Goal: Task Accomplishment & Management: Manage account settings

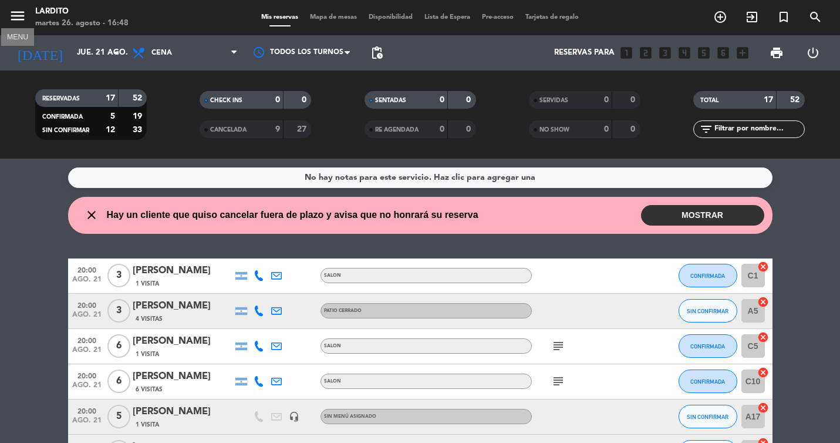
click at [22, 16] on icon "menu" at bounding box center [18, 16] width 18 height 18
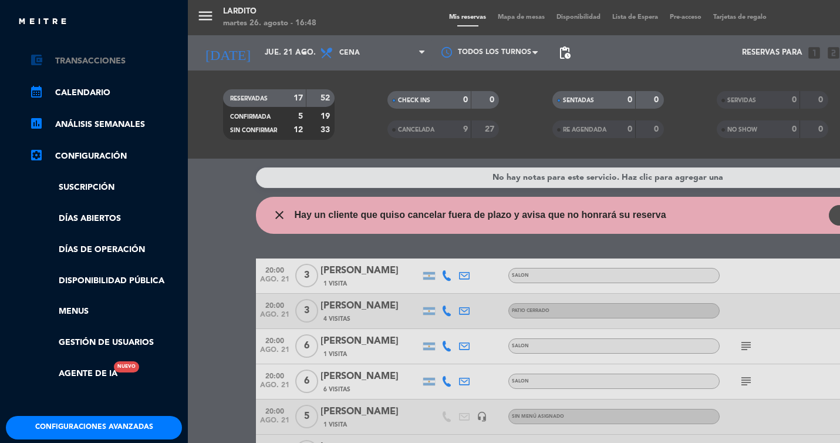
scroll to position [162, 0]
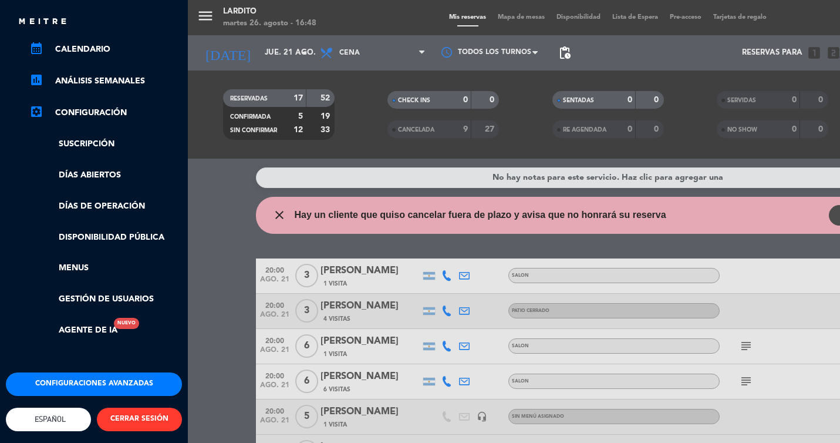
click at [124, 411] on button "CERRAR SESIÓN" at bounding box center [139, 418] width 85 height 23
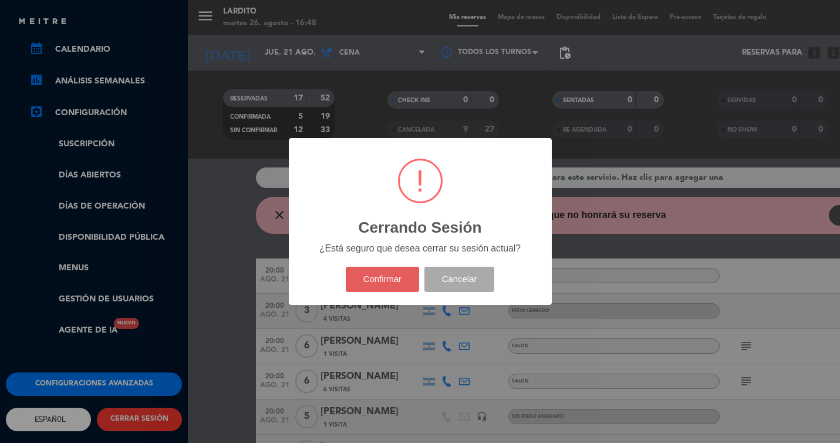
click at [366, 286] on button "Confirmar" at bounding box center [382, 279] width 73 height 25
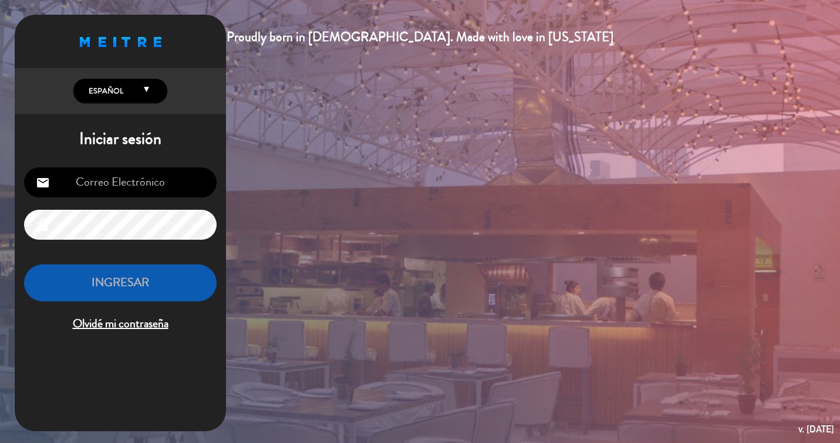
click at [148, 178] on input "email" at bounding box center [120, 182] width 193 height 30
type input "[EMAIL_ADDRESS][DOMAIN_NAME]"
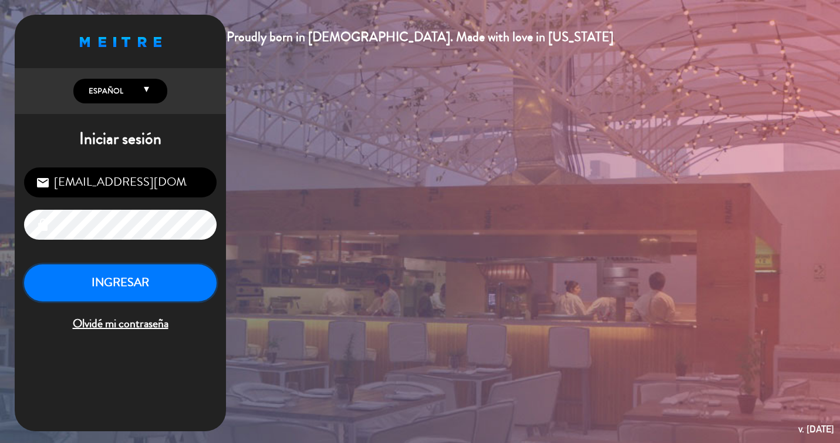
click at [154, 286] on button "INGRESAR" at bounding box center [120, 282] width 193 height 37
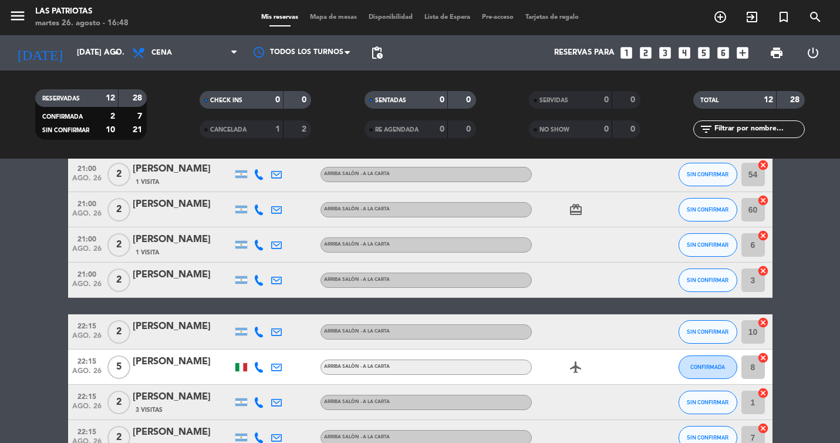
scroll to position [267, 0]
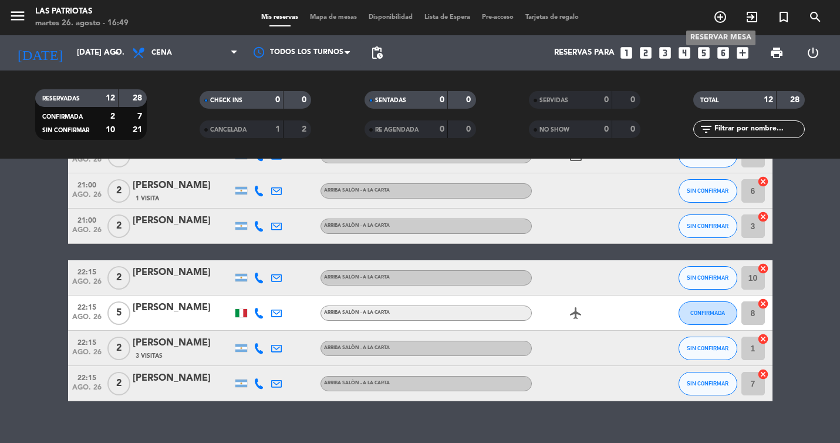
click at [719, 22] on icon "add_circle_outline" at bounding box center [720, 17] width 14 height 14
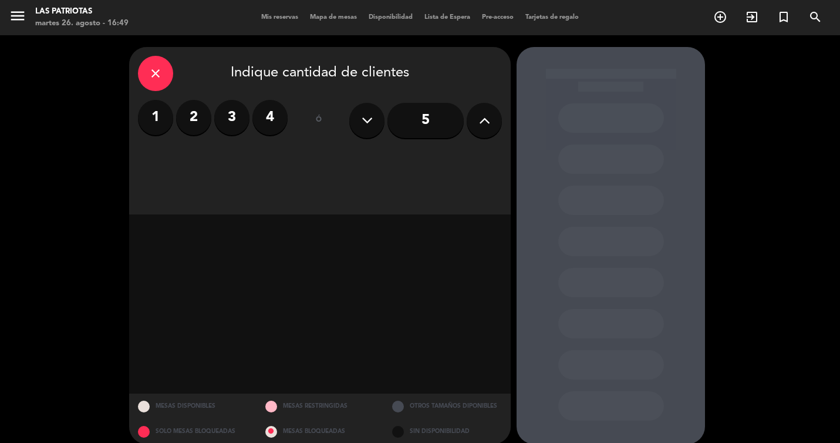
click at [197, 119] on label "2" at bounding box center [193, 117] width 35 height 35
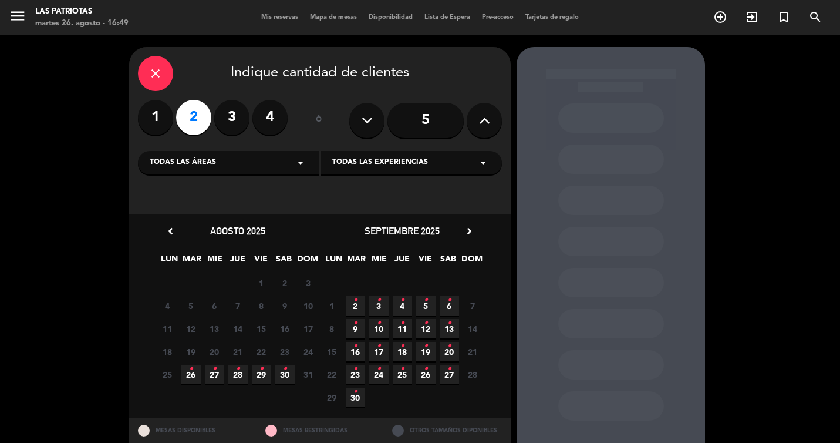
click at [193, 375] on span "26 •" at bounding box center [190, 374] width 19 height 19
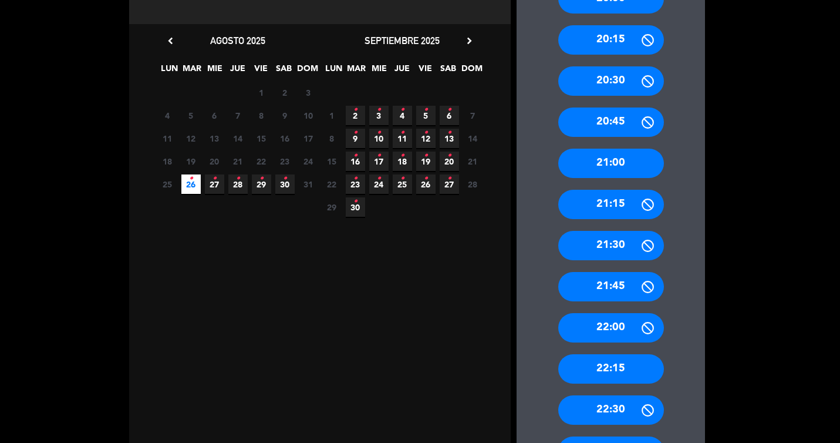
scroll to position [200, 0]
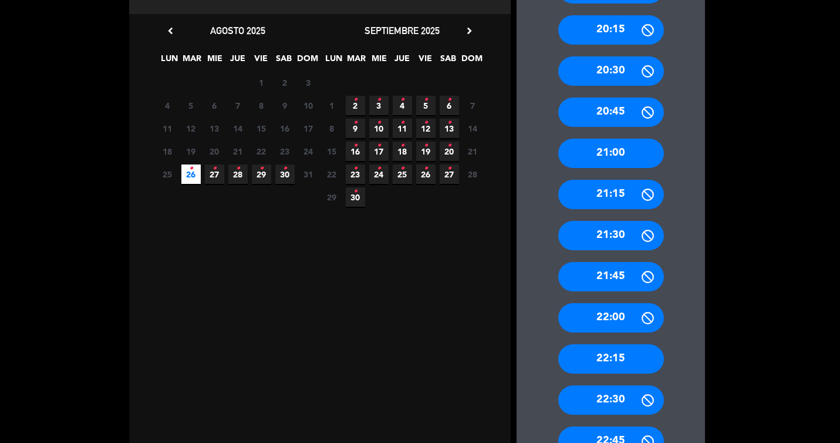
click at [612, 402] on div "22:30" at bounding box center [611, 399] width 106 height 29
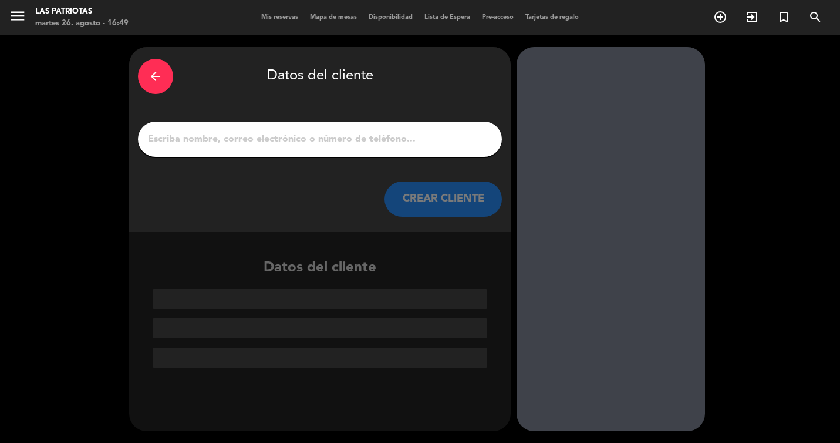
scroll to position [0, 0]
click at [430, 148] on div at bounding box center [320, 139] width 364 height 35
click at [363, 138] on input "1" at bounding box center [320, 139] width 346 height 16
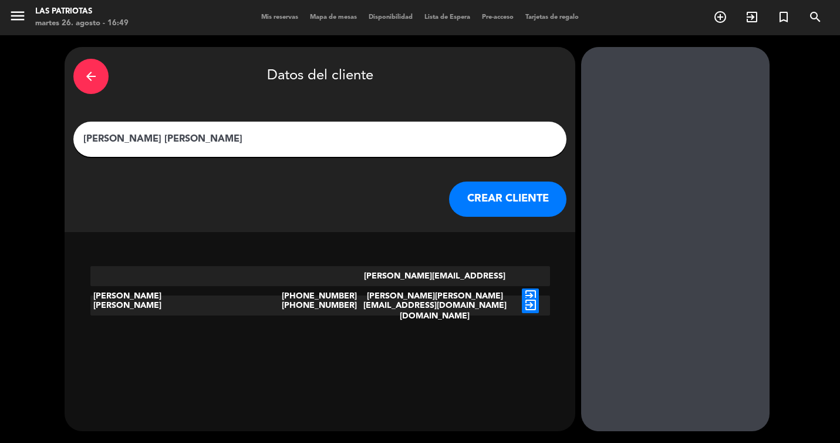
type input "[PERSON_NAME] [PERSON_NAME]"
click at [449, 197] on button "CREAR CLIENTE" at bounding box center [507, 198] width 117 height 35
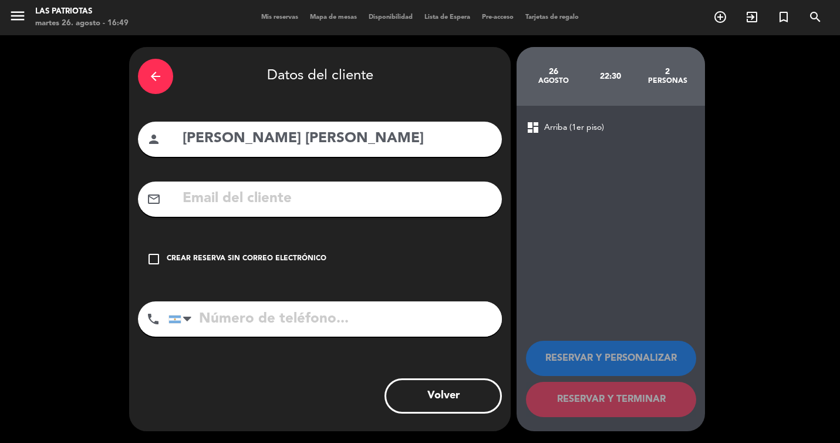
click at [146, 86] on div "arrow_back" at bounding box center [155, 76] width 35 height 35
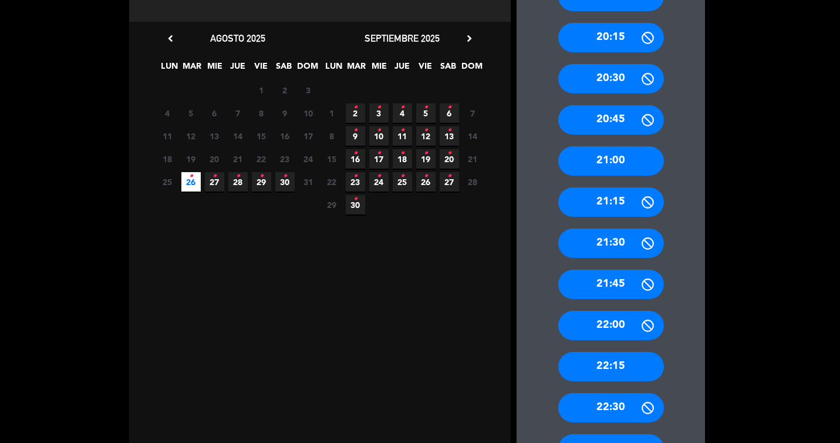
scroll to position [261, 0]
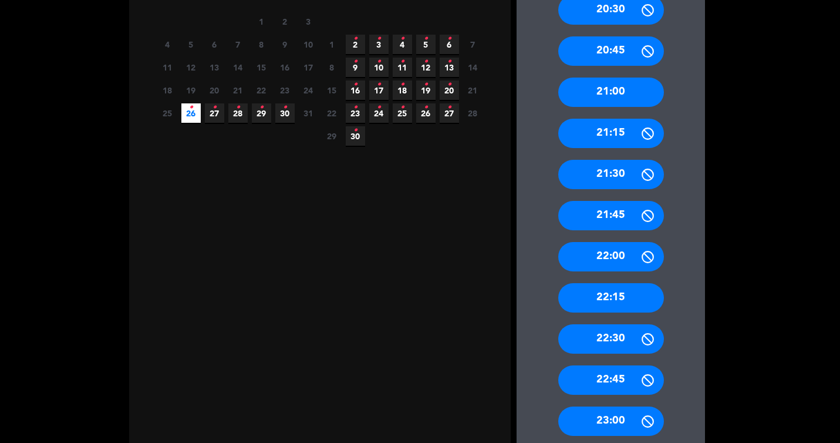
click at [627, 345] on div "22:30" at bounding box center [611, 338] width 106 height 29
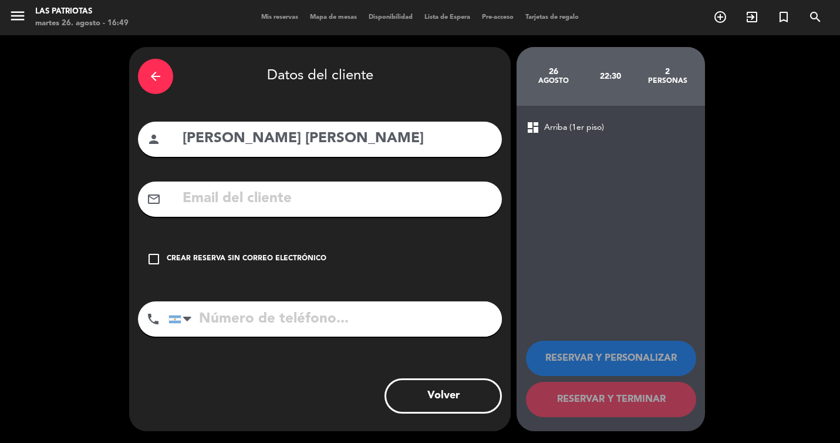
click at [295, 138] on input "[PERSON_NAME] [PERSON_NAME]" at bounding box center [337, 139] width 312 height 24
type input "[PERSON_NAME] [PERSON_NAME]"
click at [325, 199] on input "text" at bounding box center [337, 199] width 312 height 24
click at [302, 141] on input "[PERSON_NAME] [PERSON_NAME]" at bounding box center [337, 139] width 312 height 24
click at [154, 137] on icon "person" at bounding box center [154, 139] width 14 height 14
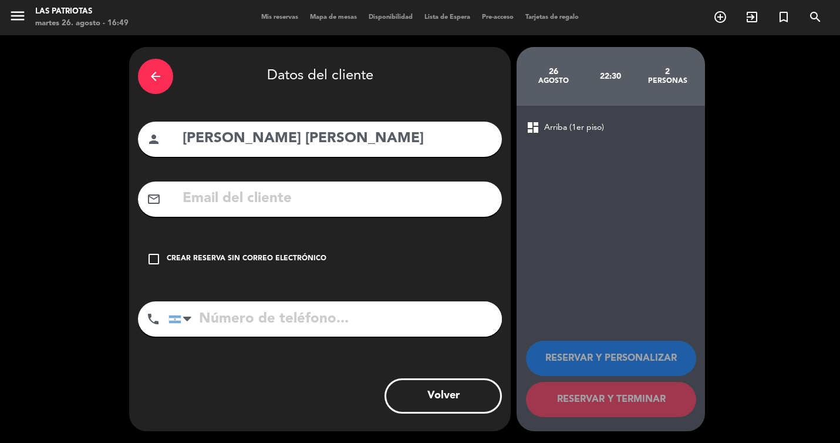
click at [200, 257] on div "Crear reserva sin correo electrónico" at bounding box center [247, 259] width 160 height 12
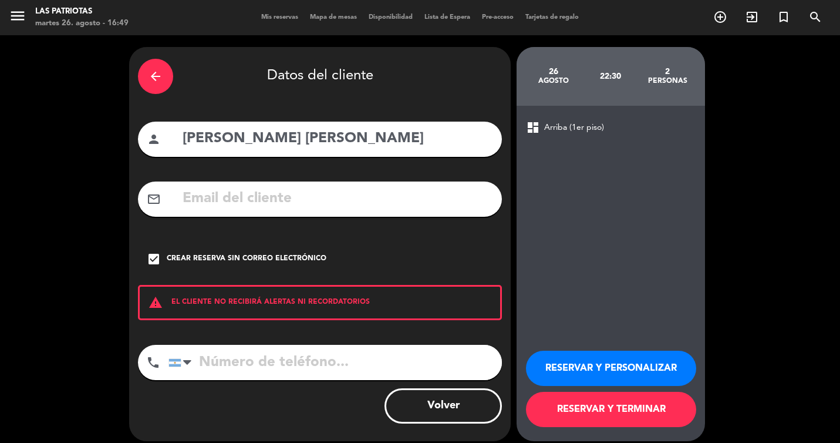
click at [303, 141] on input "[PERSON_NAME] [PERSON_NAME]" at bounding box center [337, 139] width 312 height 24
click at [606, 410] on button "RESERVAR Y TERMINAR" at bounding box center [611, 409] width 170 height 35
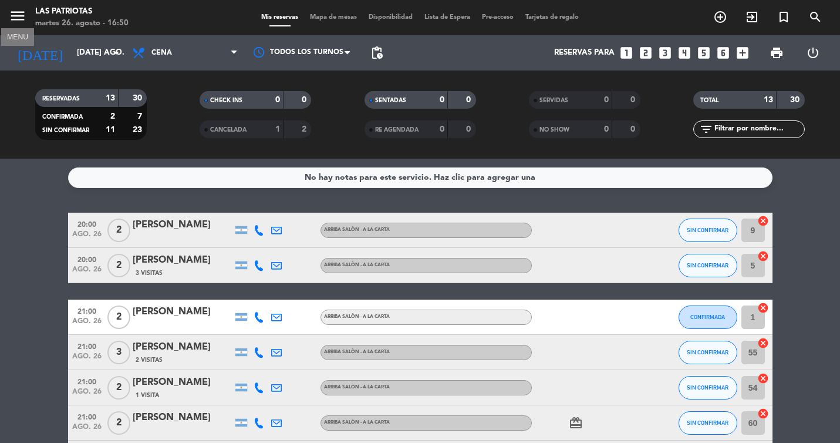
click at [11, 17] on icon "menu" at bounding box center [18, 16] width 18 height 18
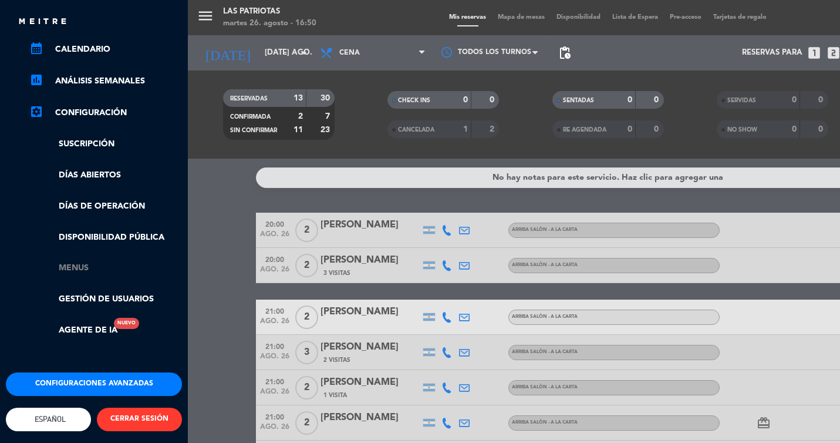
scroll to position [162, 0]
click at [120, 407] on button "CERRAR SESIÓN" at bounding box center [139, 418] width 85 height 23
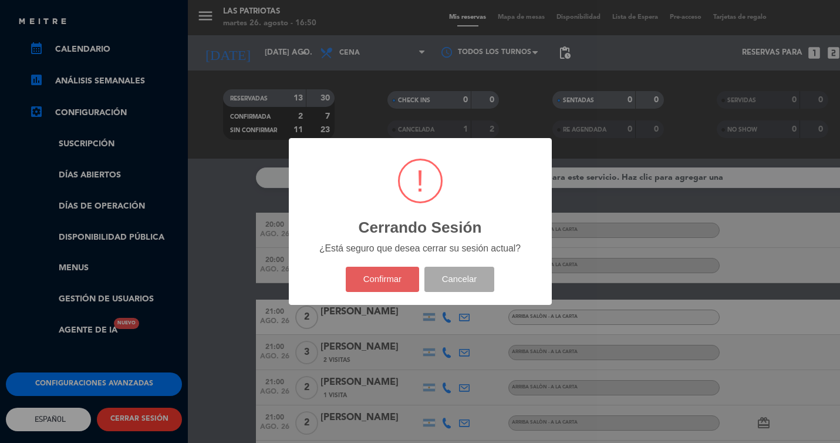
click at [410, 272] on button "Confirmar" at bounding box center [382, 279] width 73 height 25
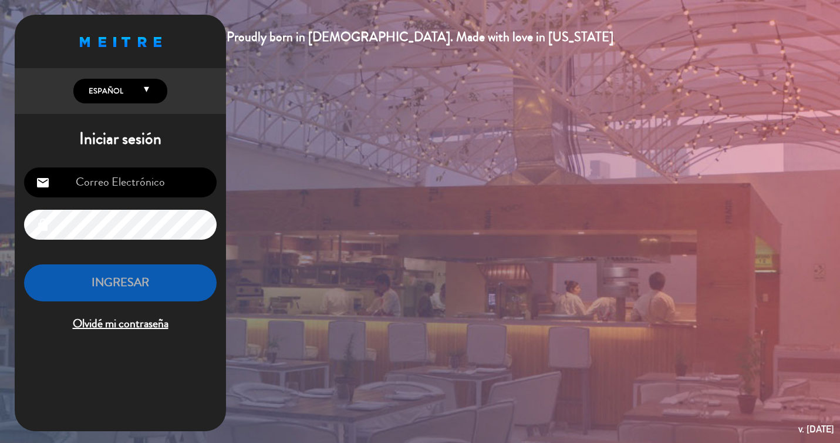
click at [148, 180] on input "email" at bounding box center [120, 182] width 193 height 30
type input "[EMAIL_ADDRESS][DOMAIN_NAME]"
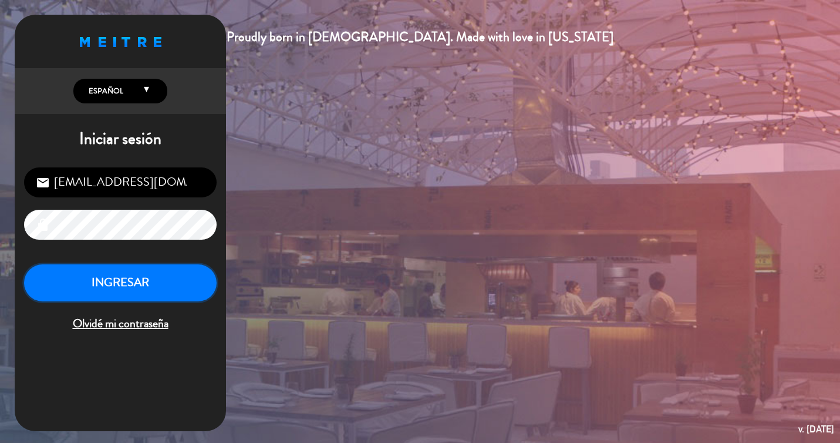
click at [161, 291] on button "INGRESAR" at bounding box center [120, 282] width 193 height 37
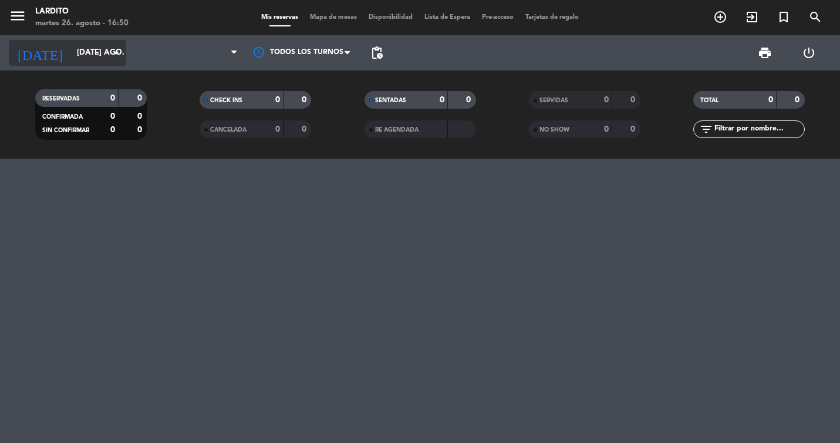
click at [101, 57] on input "[DATE] ago." at bounding box center [122, 52] width 103 height 21
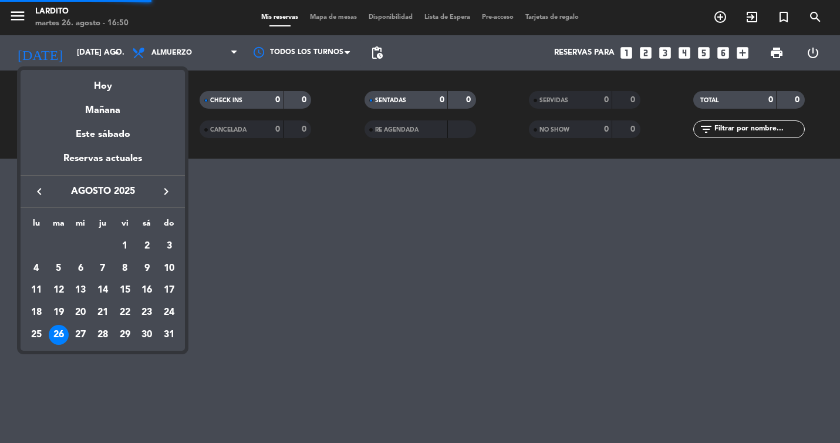
click at [104, 88] on div "Hoy" at bounding box center [103, 82] width 164 height 24
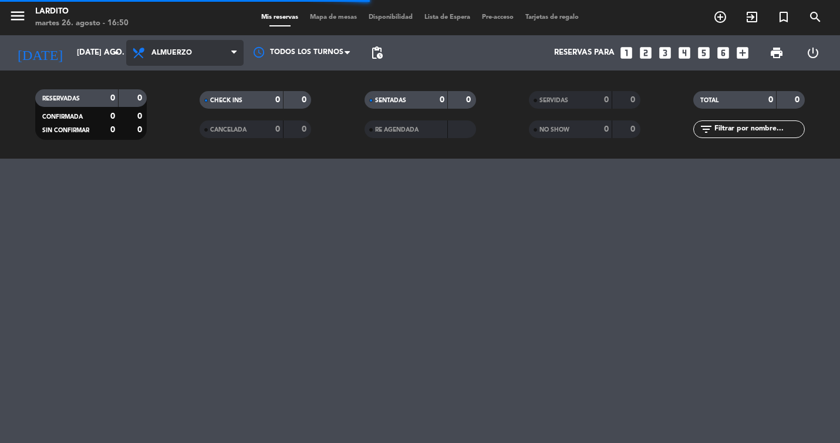
click at [211, 53] on span "Almuerzo" at bounding box center [184, 53] width 117 height 26
click at [186, 131] on div "menu Lardito martes 26. agosto - 16:50 Mis reservas Mapa de mesas Disponibilida…" at bounding box center [420, 79] width 840 height 159
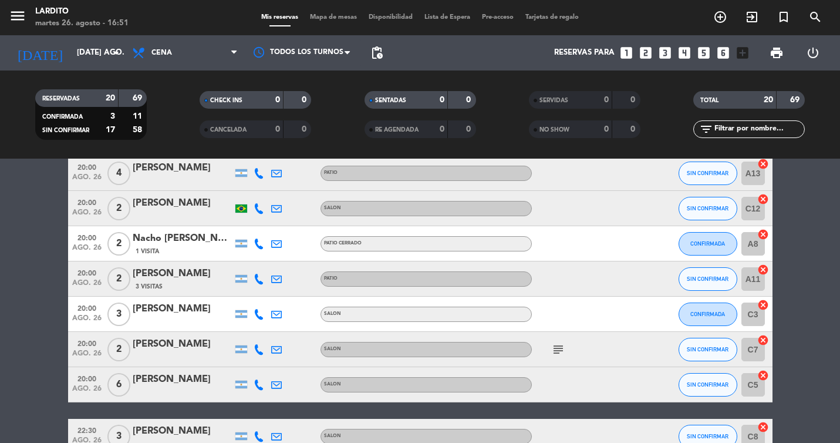
scroll to position [549, 0]
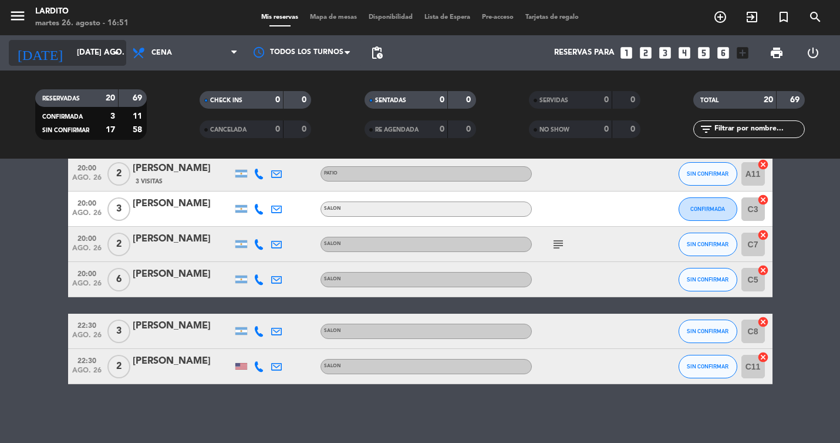
click at [112, 48] on icon "arrow_drop_down" at bounding box center [116, 53] width 14 height 14
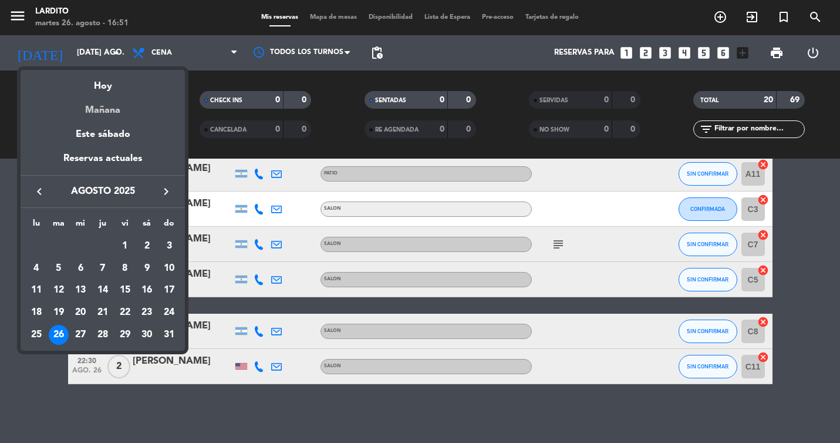
click at [113, 107] on div "Mañana" at bounding box center [103, 106] width 164 height 24
type input "mié. 27 ago."
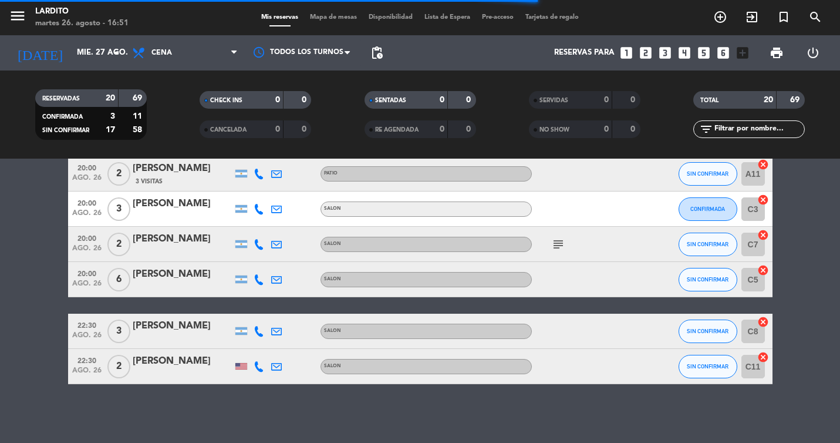
scroll to position [127, 0]
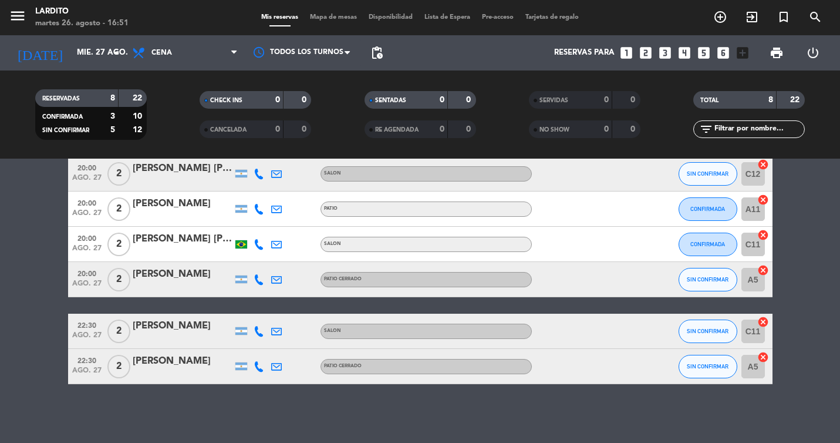
click at [173, 204] on div "[PERSON_NAME]" at bounding box center [183, 203] width 100 height 15
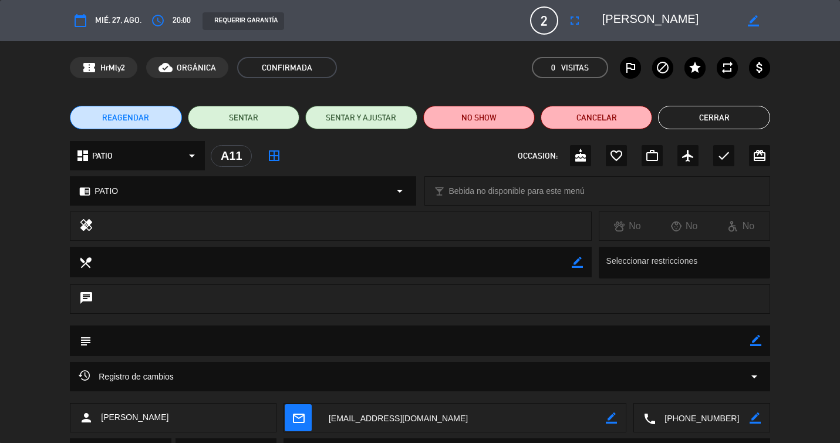
click at [159, 112] on button "REAGENDAR" at bounding box center [126, 117] width 112 height 23
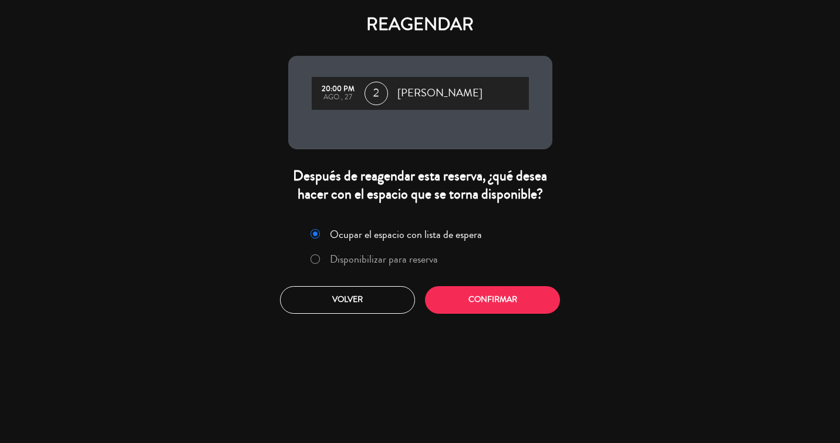
drag, startPoint x: 402, startPoint y: 260, endPoint x: 409, endPoint y: 261, distance: 7.7
click at [402, 260] on label "Disponibilizar para reserva" at bounding box center [384, 259] width 108 height 11
click at [463, 294] on button "Confirmar" at bounding box center [492, 300] width 135 height 28
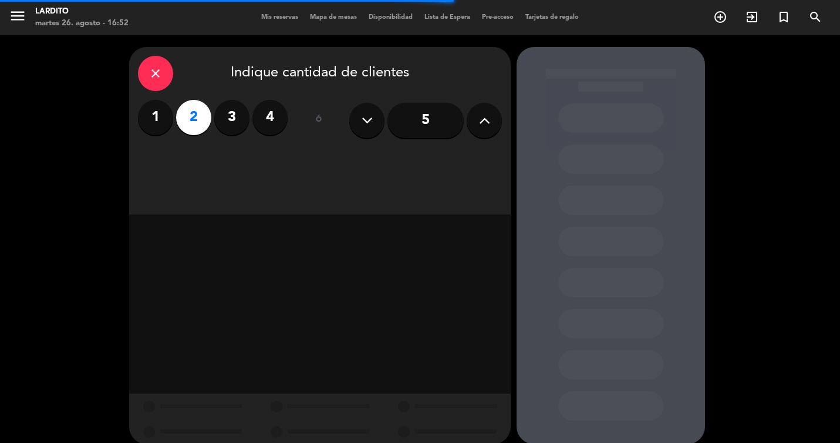
click at [204, 122] on label "2" at bounding box center [193, 117] width 35 height 35
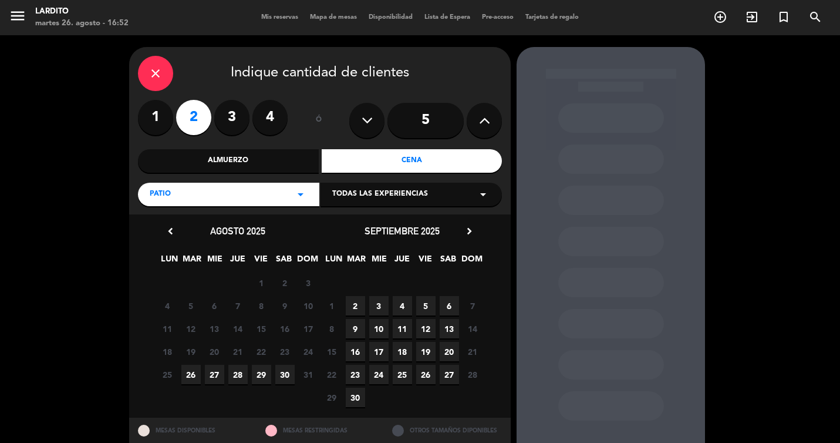
click at [215, 376] on span "27" at bounding box center [214, 374] width 19 height 19
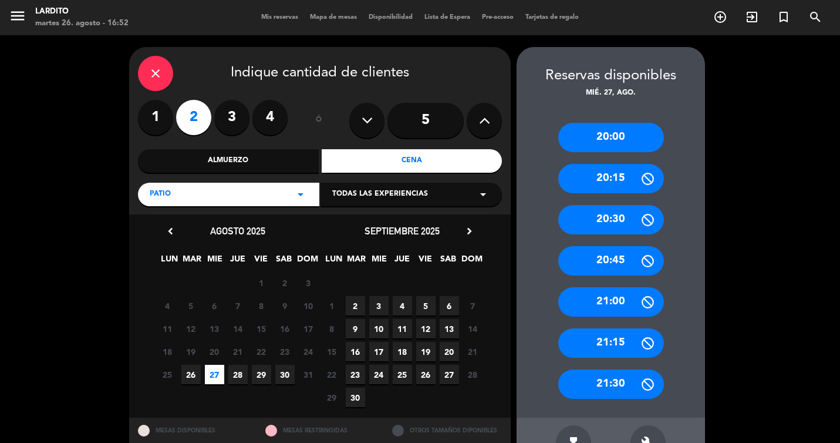
scroll to position [36, 0]
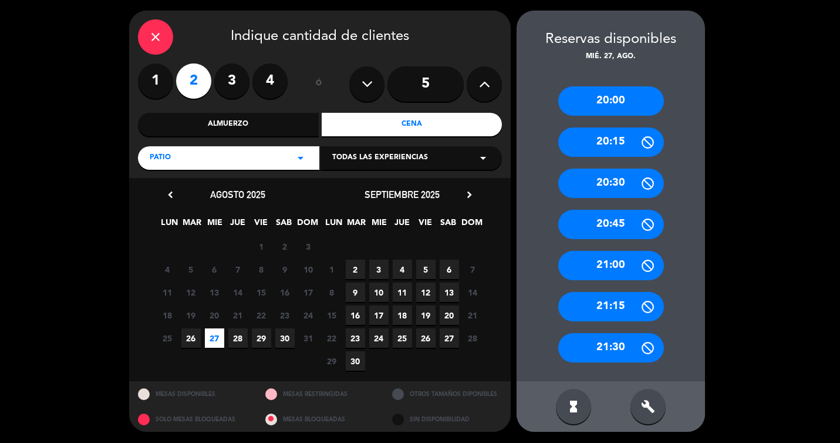
click at [622, 348] on div "21:30" at bounding box center [611, 347] width 106 height 29
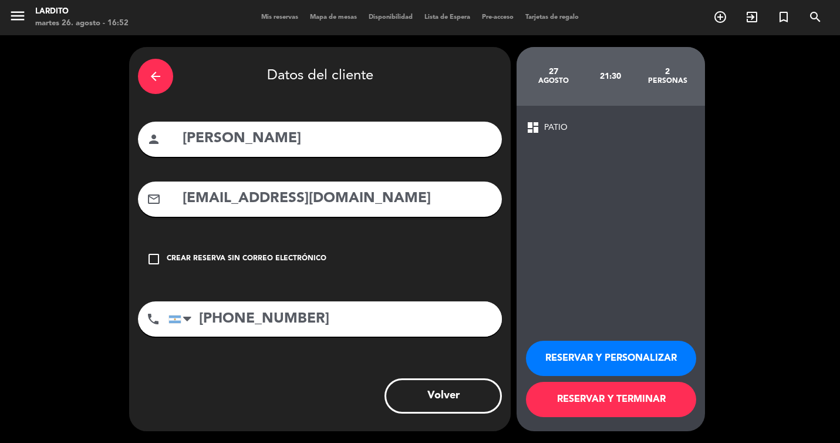
click at [592, 399] on button "RESERVAR Y TERMINAR" at bounding box center [611, 399] width 170 height 35
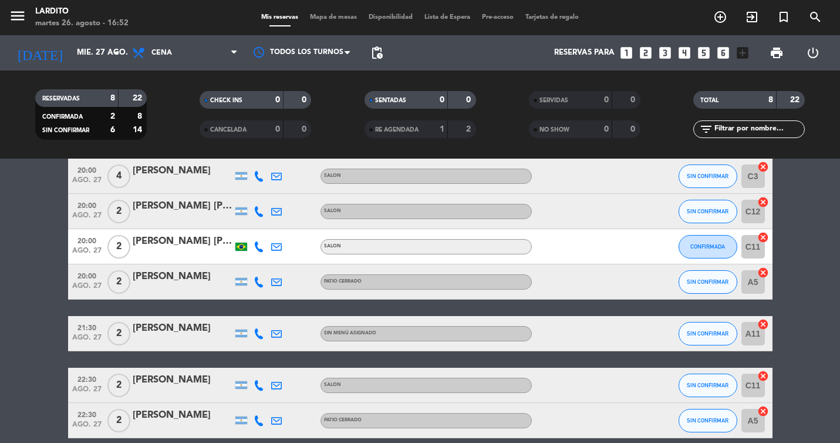
scroll to position [104, 0]
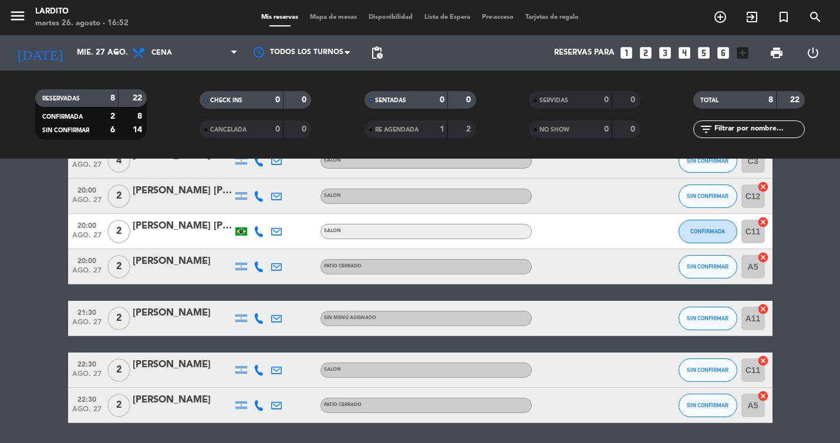
click at [154, 313] on div "[PERSON_NAME]" at bounding box center [183, 312] width 100 height 15
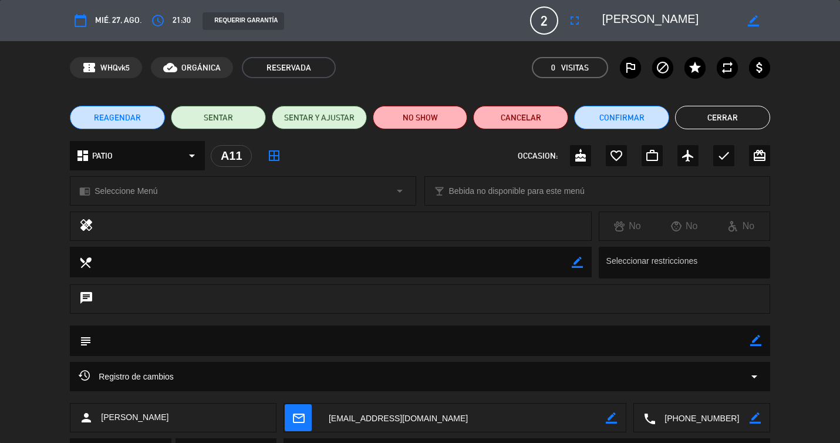
click at [180, 336] on textarea at bounding box center [421, 340] width 659 height 30
click at [179, 295] on div "chat" at bounding box center [420, 298] width 700 height 29
click at [757, 339] on icon "border_color" at bounding box center [755, 340] width 11 height 11
type textarea "L"
type textarea "LLEGA 22-30"
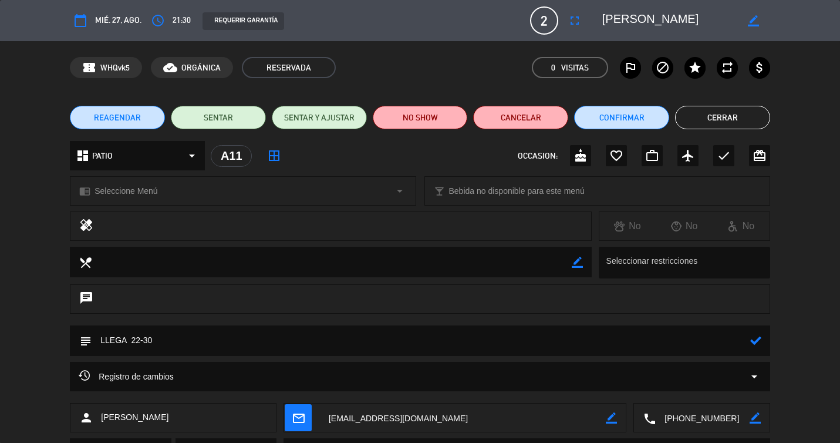
click at [755, 336] on icon at bounding box center [755, 340] width 11 height 11
click at [126, 22] on span "mié. 27, ago." at bounding box center [118, 21] width 46 height 14
drag, startPoint x: 749, startPoint y: 120, endPoint x: 734, endPoint y: 117, distance: 15.5
click at [749, 120] on button "Cerrar" at bounding box center [722, 117] width 95 height 23
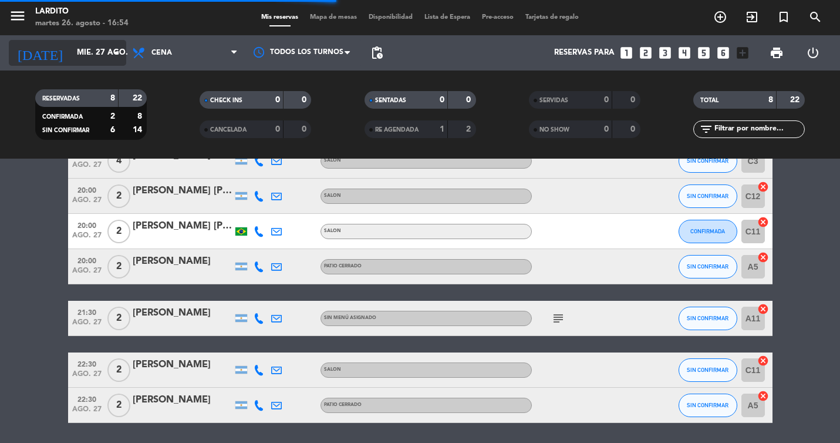
click at [113, 50] on icon "arrow_drop_down" at bounding box center [116, 53] width 14 height 14
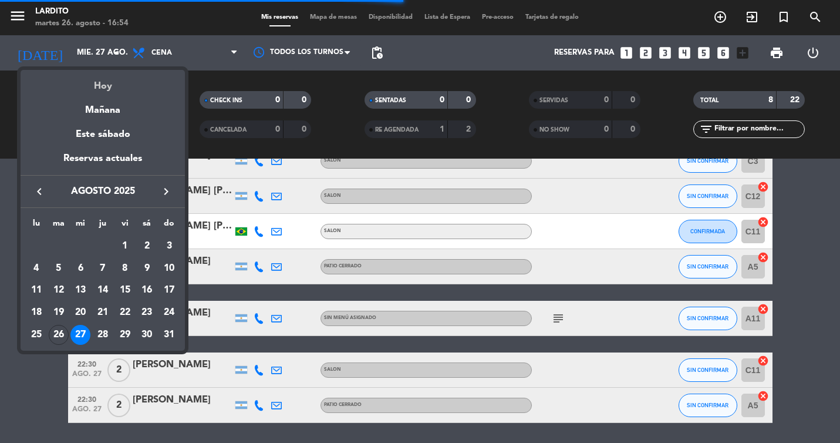
click at [113, 85] on div "Hoy" at bounding box center [103, 82] width 164 height 24
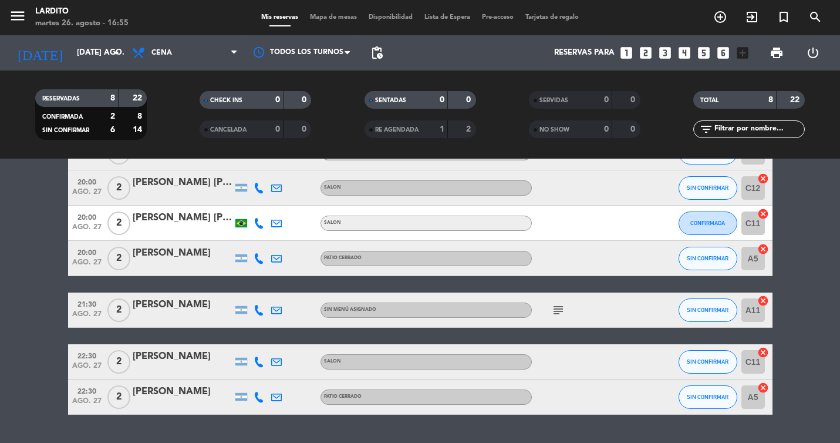
scroll to position [137, 0]
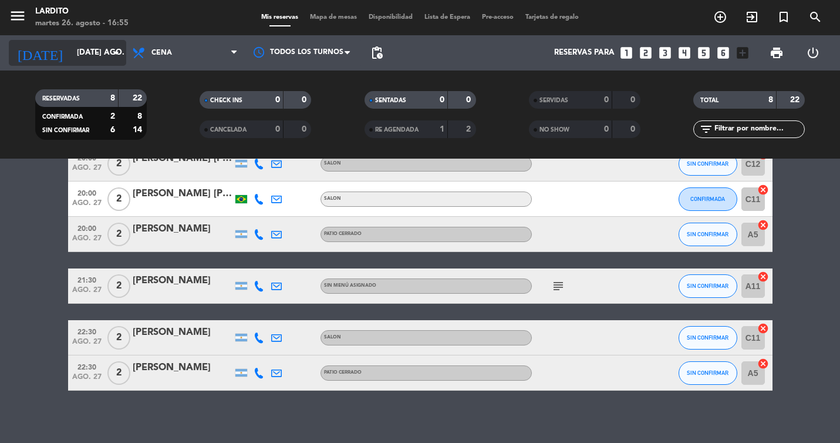
click at [110, 54] on icon "arrow_drop_down" at bounding box center [116, 53] width 14 height 14
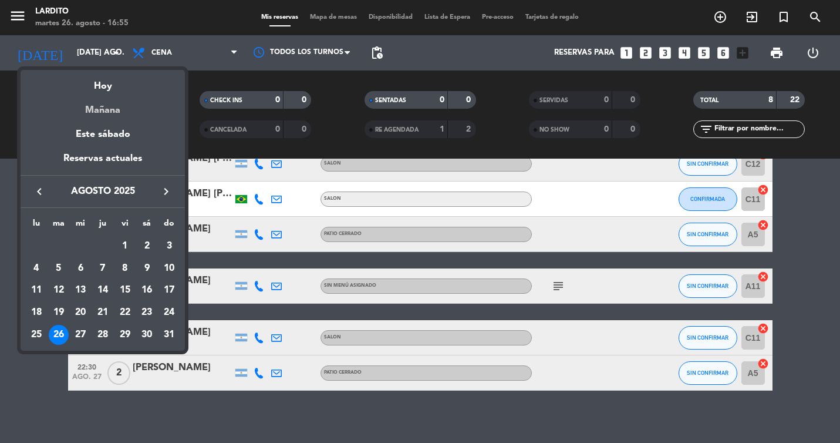
click at [109, 107] on div "Mañana" at bounding box center [103, 106] width 164 height 24
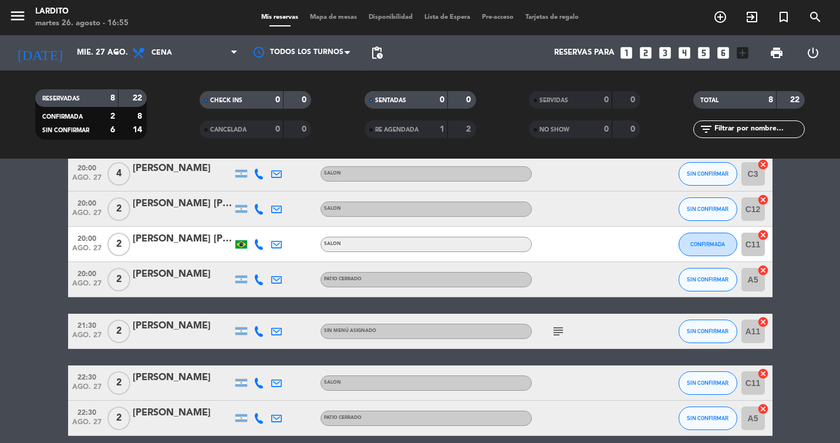
scroll to position [143, 0]
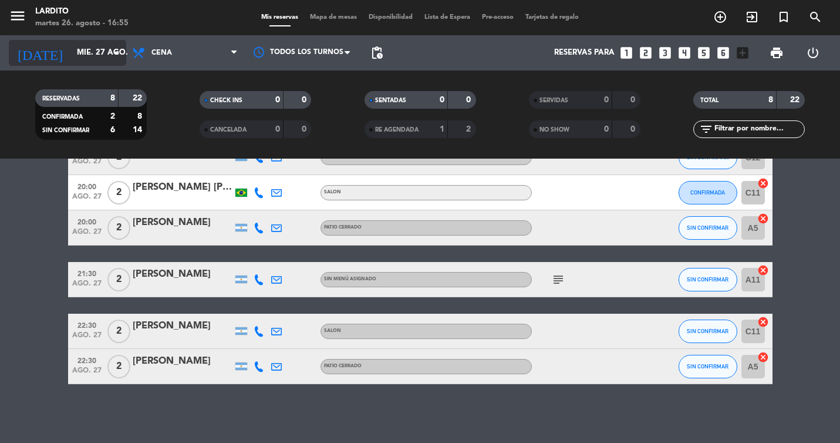
click at [113, 52] on icon "arrow_drop_down" at bounding box center [116, 53] width 14 height 14
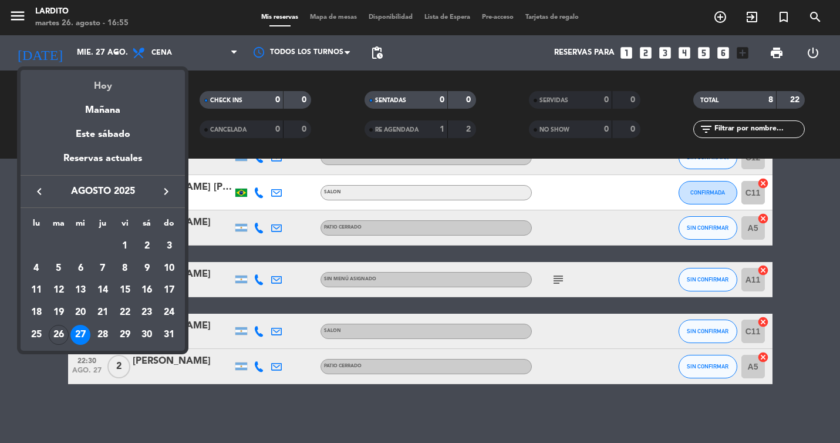
click at [116, 90] on div "Hoy" at bounding box center [103, 82] width 164 height 24
type input "[DATE] ago."
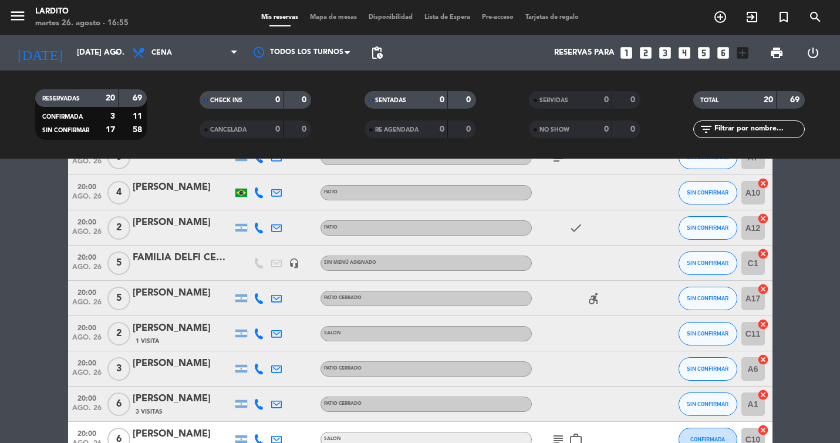
click at [181, 291] on div "[PERSON_NAME]" at bounding box center [183, 292] width 100 height 15
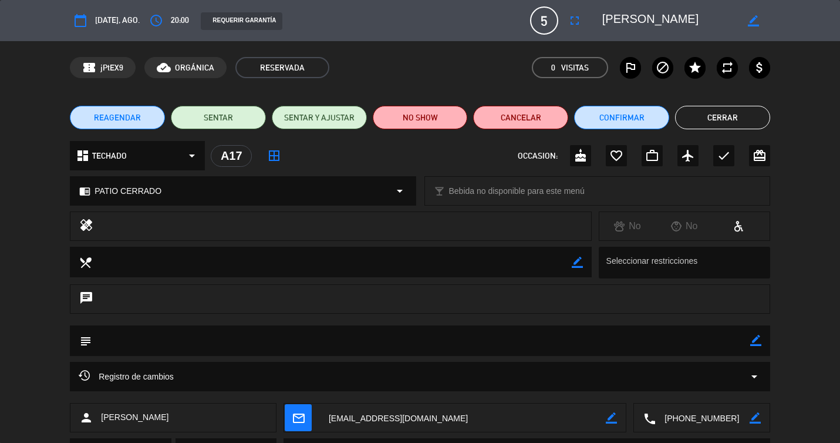
click at [187, 340] on textarea at bounding box center [421, 340] width 659 height 30
click at [756, 338] on icon "border_color" at bounding box center [755, 340] width 11 height 11
click at [761, 343] on div "subject" at bounding box center [420, 340] width 700 height 31
click at [754, 339] on icon at bounding box center [755, 340] width 11 height 11
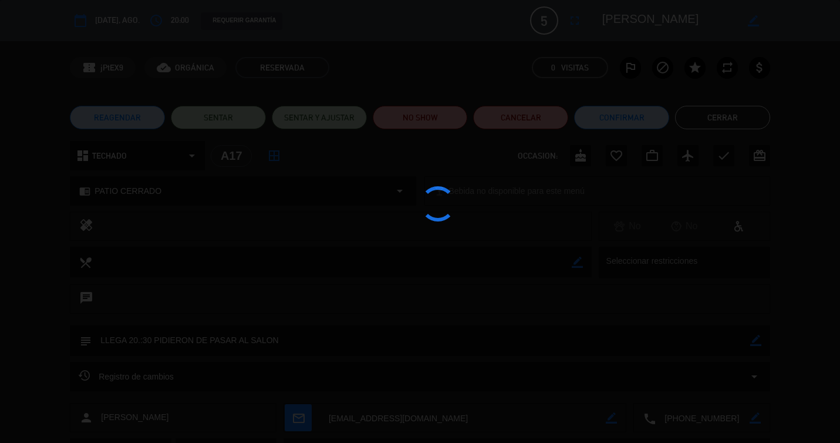
type textarea "LLEGA 20.:30 PIDIERON DE PASAR AL SALON"
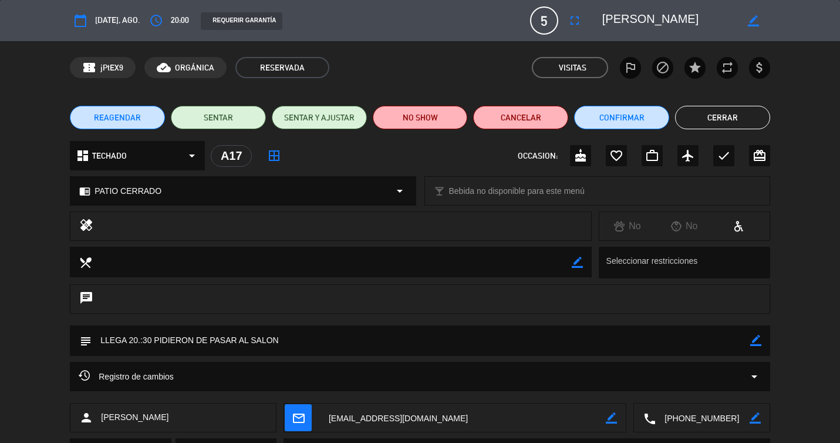
click at [689, 115] on button "Cerrar" at bounding box center [722, 117] width 95 height 23
